Goal: Task Accomplishment & Management: Complete application form

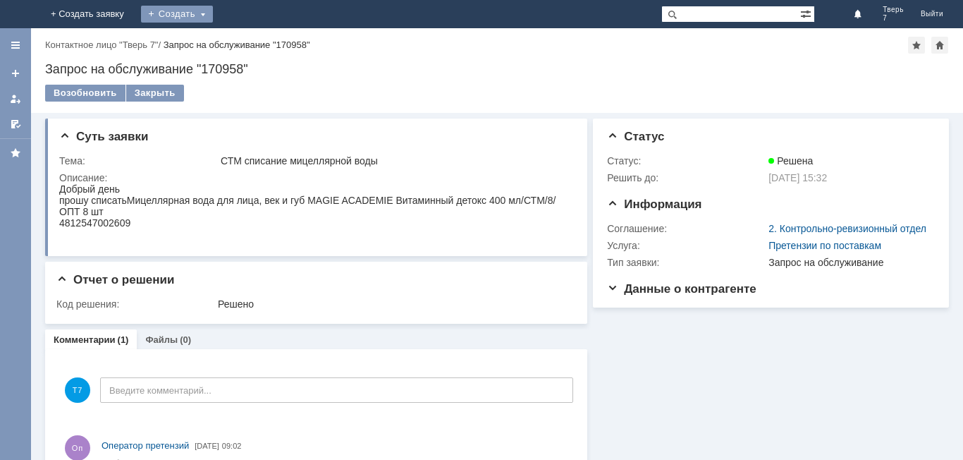
click at [213, 11] on div "Создать" at bounding box center [177, 14] width 72 height 17
click at [251, 35] on link "Заявка" at bounding box center [197, 42] width 107 height 17
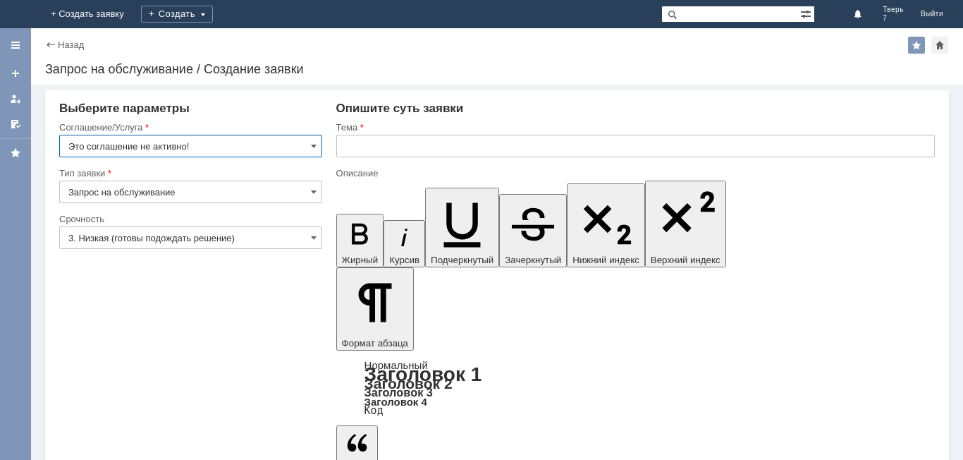
click at [344, 147] on input "text" at bounding box center [635, 146] width 599 height 23
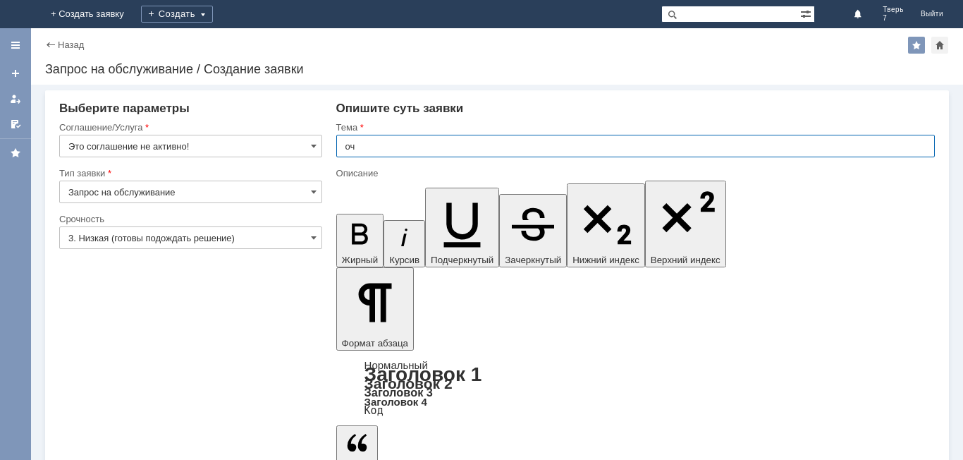
type input "оч"
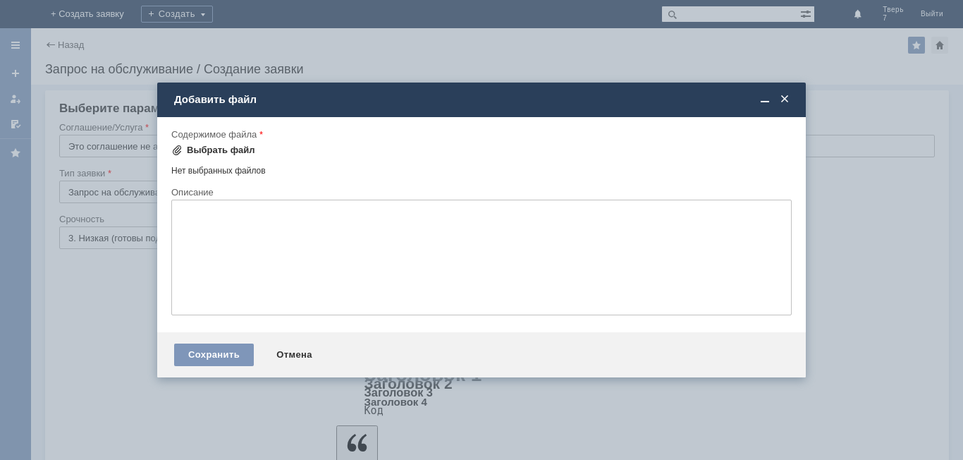
click at [219, 150] on div "Выбрать файл" at bounding box center [221, 150] width 68 height 11
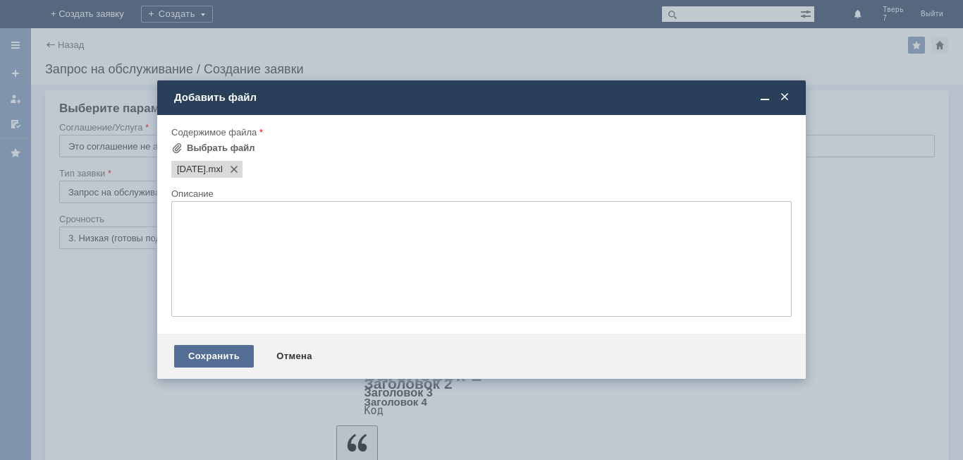
click at [200, 351] on div "Сохранить" at bounding box center [214, 356] width 80 height 23
